Goal: Information Seeking & Learning: Learn about a topic

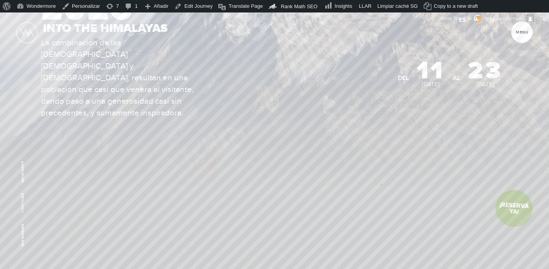
scroll to position [134, 0]
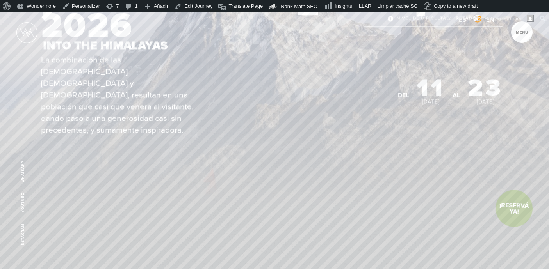
scroll to position [24, 0]
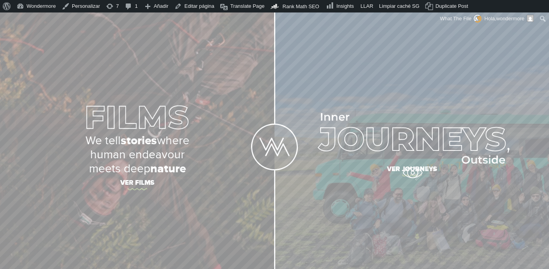
click at [412, 173] on span "Ver journeys" at bounding box center [411, 170] width 273 height 16
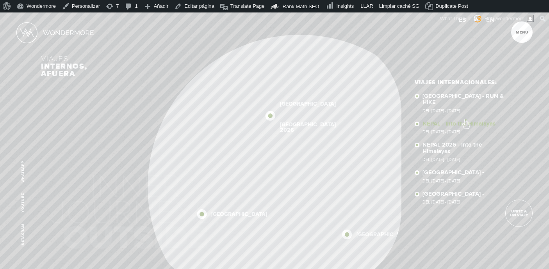
click at [465, 121] on link "NEPAL - Into the Himalayas Del 11 - 23 NOV 2025" at bounding box center [464, 128] width 85 height 14
click at [451, 142] on link "NEPAL 2026 - Into the Himalayas Del 11 - 23 NOV 2026" at bounding box center [464, 152] width 85 height 20
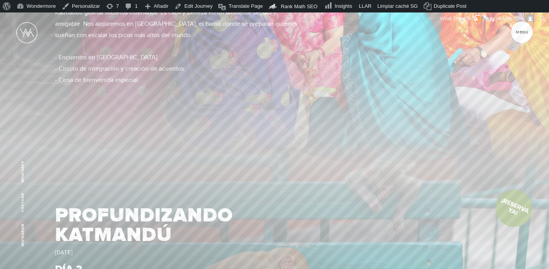
scroll to position [973, 0]
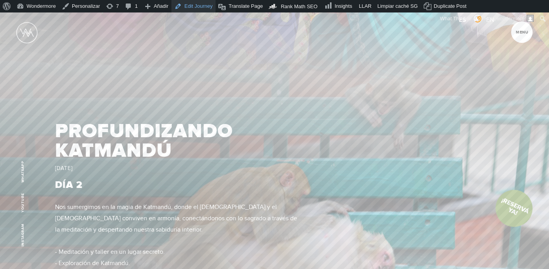
click at [195, 6] on link "Edit Journey" at bounding box center [193, 6] width 44 height 12
